Goal: Task Accomplishment & Management: Use online tool/utility

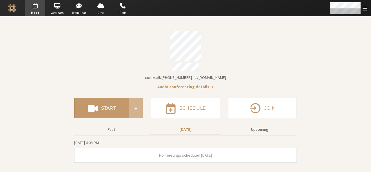
click at [246, 63] on div "Account details" at bounding box center [185, 67] width 223 height 9
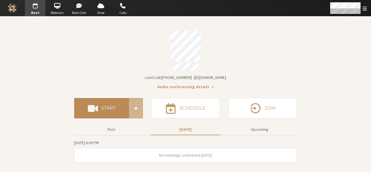
click at [108, 102] on button "Start" at bounding box center [101, 108] width 55 height 20
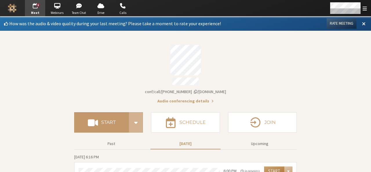
click at [271, 166] on button "Start" at bounding box center [274, 170] width 20 height 9
click at [347, 21] on button "Rate Meeting" at bounding box center [342, 23] width 30 height 10
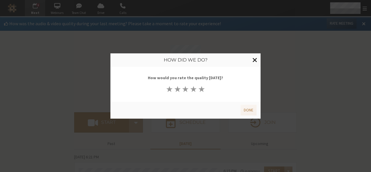
click at [255, 59] on span "Close modal" at bounding box center [255, 59] width 5 height 7
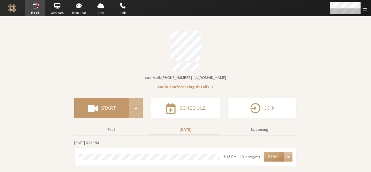
click at [255, 59] on div "Account details" at bounding box center [185, 46] width 223 height 30
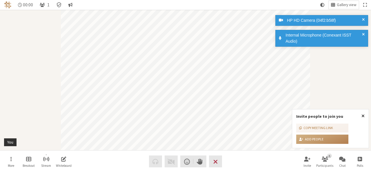
click at [363, 116] on span "Close popover" at bounding box center [363, 115] width 3 height 5
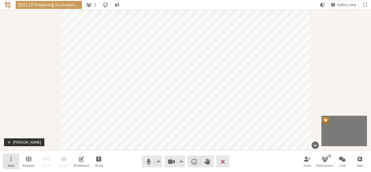
click at [8, 167] on span "More" at bounding box center [11, 165] width 6 height 3
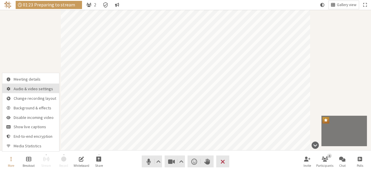
click at [19, 87] on span "Audio & video settings" at bounding box center [35, 89] width 43 height 4
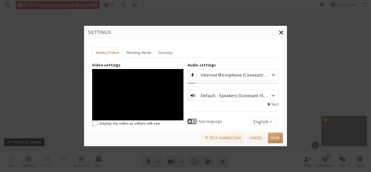
click at [146, 161] on div "Settings Audio/Video Meeting Mode Security Video settings Display my video as o…" at bounding box center [185, 86] width 371 height 172
click at [132, 53] on button "Meeting Mode" at bounding box center [139, 52] width 32 height 11
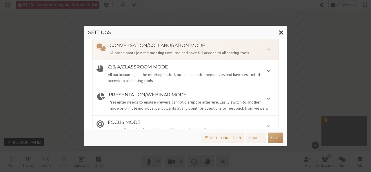
scroll to position [35, 0]
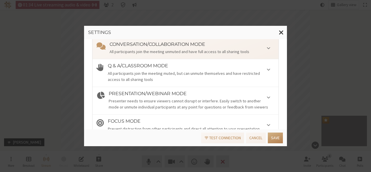
click at [159, 106] on div "Presenter needs to ensure viewers cannot disrupt or interfere. Easily switch to…" at bounding box center [192, 104] width 166 height 12
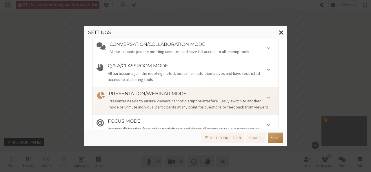
click at [273, 141] on button "Save" at bounding box center [275, 137] width 15 height 11
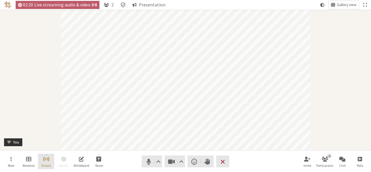
click at [52, 159] on button "Stream" at bounding box center [46, 162] width 16 height 16
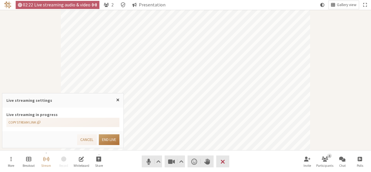
click at [106, 140] on button "End live" at bounding box center [109, 139] width 21 height 11
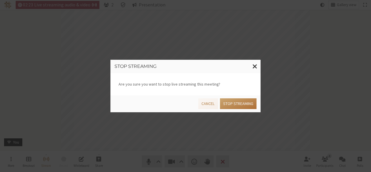
click at [234, 103] on button "Stop streaming" at bounding box center [238, 103] width 37 height 11
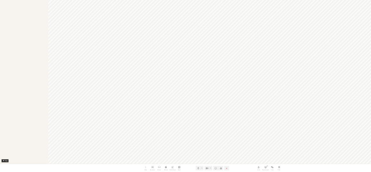
scroll to position [0, 0]
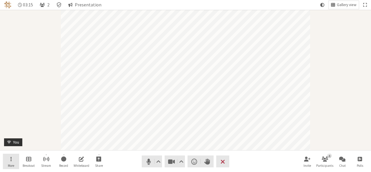
click at [12, 156] on button "More" at bounding box center [11, 162] width 16 height 16
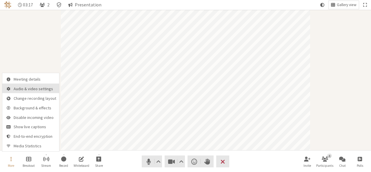
click at [22, 88] on span "Audio & video settings" at bounding box center [35, 89] width 43 height 4
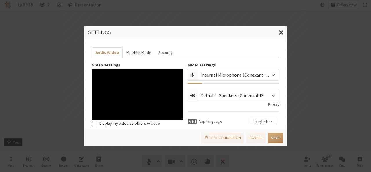
click at [130, 52] on button "Meeting Mode" at bounding box center [139, 52] width 32 height 11
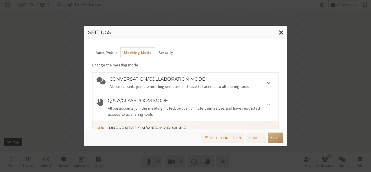
click at [169, 86] on div "All participants join the meeting unmuted and have full access to all sharing t…" at bounding box center [192, 86] width 165 height 6
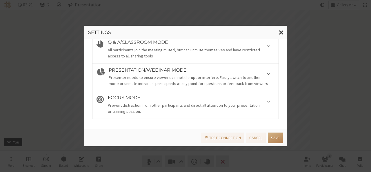
scroll to position [59, 0]
click at [169, 100] on div "Focus mode Prevent distraction from other participants and direct all attention…" at bounding box center [191, 103] width 167 height 19
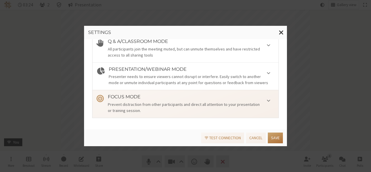
click at [277, 137] on button "Save" at bounding box center [275, 137] width 15 height 11
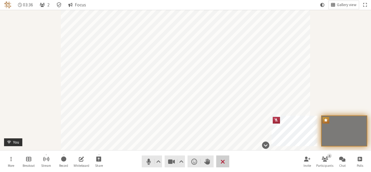
click at [223, 163] on span "End or leave meeting" at bounding box center [223, 161] width 4 height 8
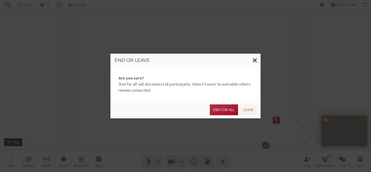
click at [224, 112] on button "End for all" at bounding box center [224, 109] width 28 height 11
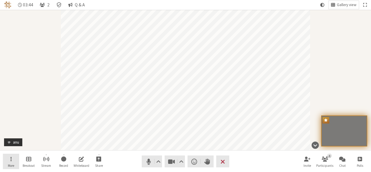
click at [5, 157] on button "More" at bounding box center [11, 162] width 16 height 16
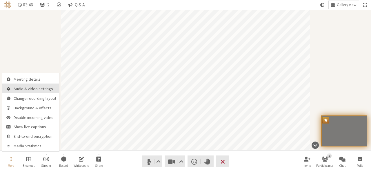
click at [22, 92] on button "Audio & video settings" at bounding box center [30, 88] width 57 height 10
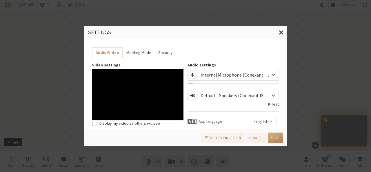
click at [135, 55] on button "Meeting Mode" at bounding box center [139, 52] width 32 height 11
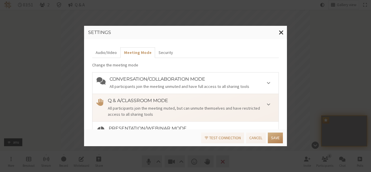
click at [154, 123] on li "Presentation/Webinar mode Presenter needs to ensure viewers cannot disrupt or i…" at bounding box center [185, 135] width 186 height 28
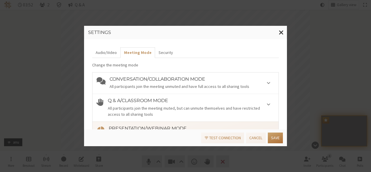
click at [273, 138] on button "Save" at bounding box center [275, 137] width 15 height 11
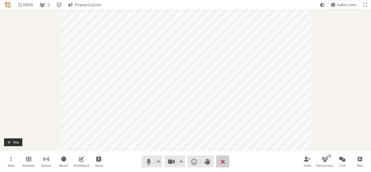
click at [225, 161] on button "Leave" at bounding box center [222, 161] width 13 height 12
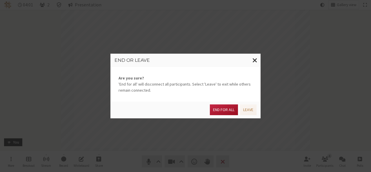
click at [224, 111] on button "End for all" at bounding box center [224, 109] width 28 height 11
